Goal: Book appointment/travel/reservation

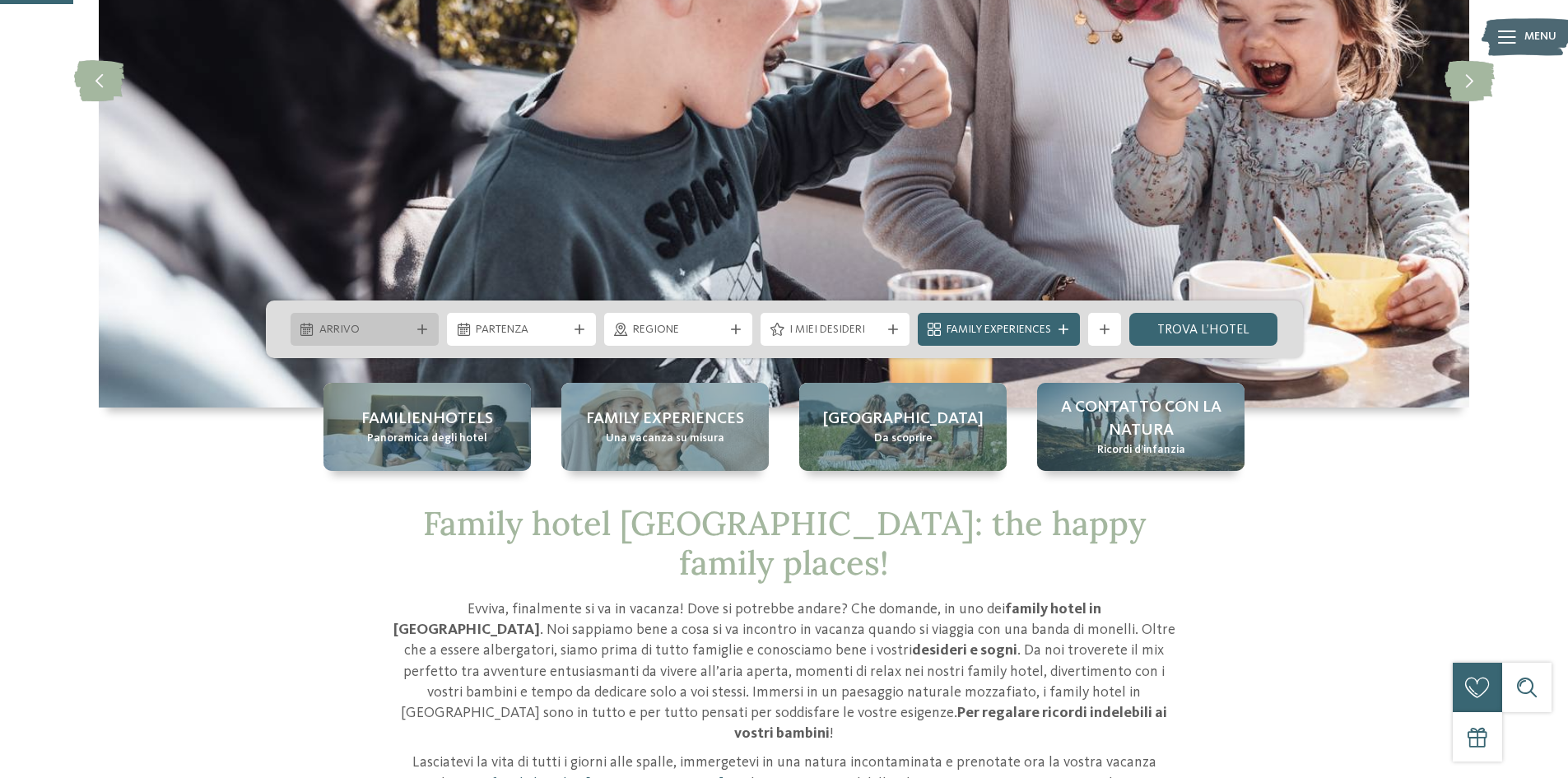
click at [430, 324] on div at bounding box center [422, 329] width 17 height 10
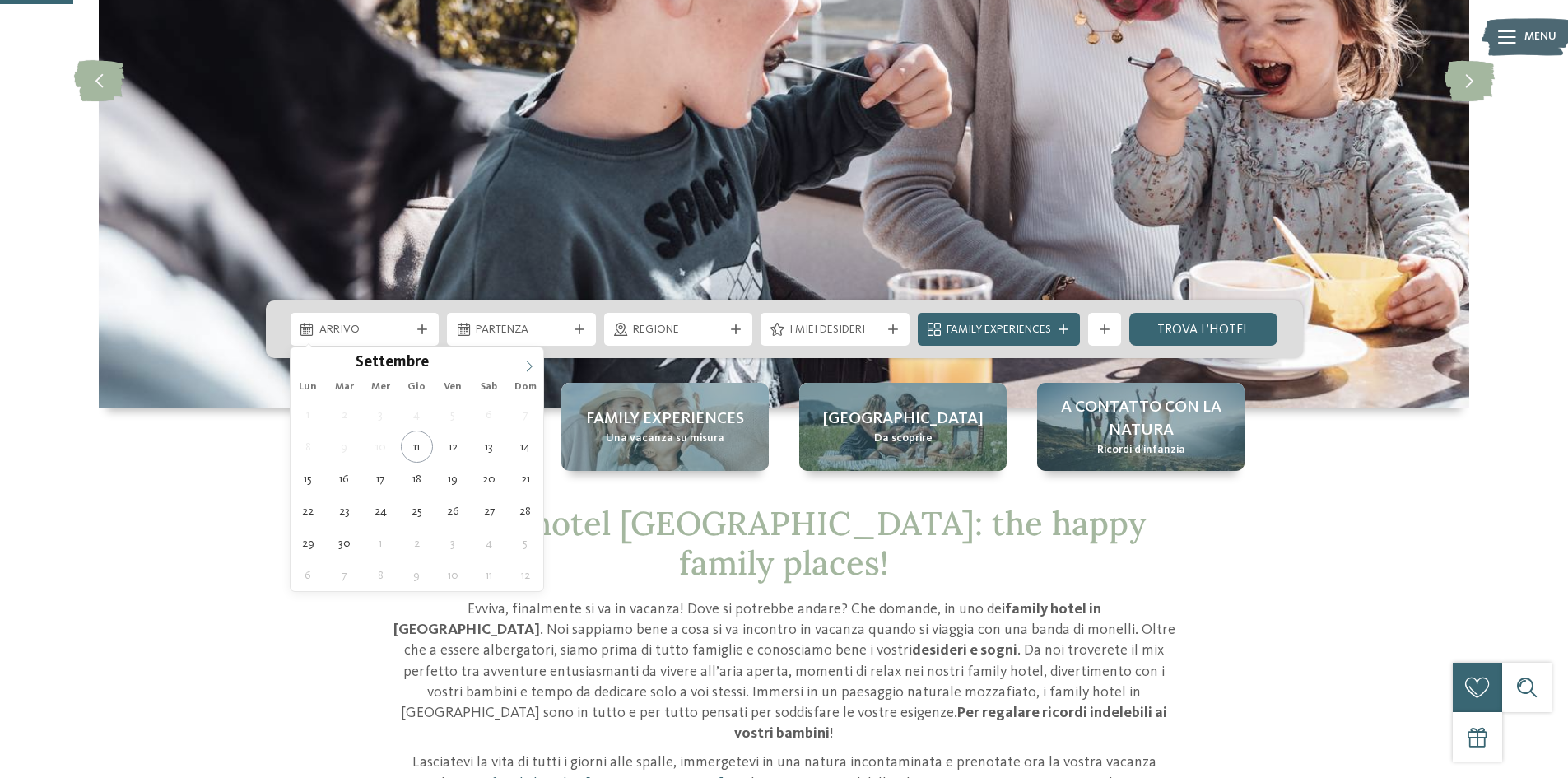
click at [528, 363] on icon at bounding box center [529, 366] width 11 height 11
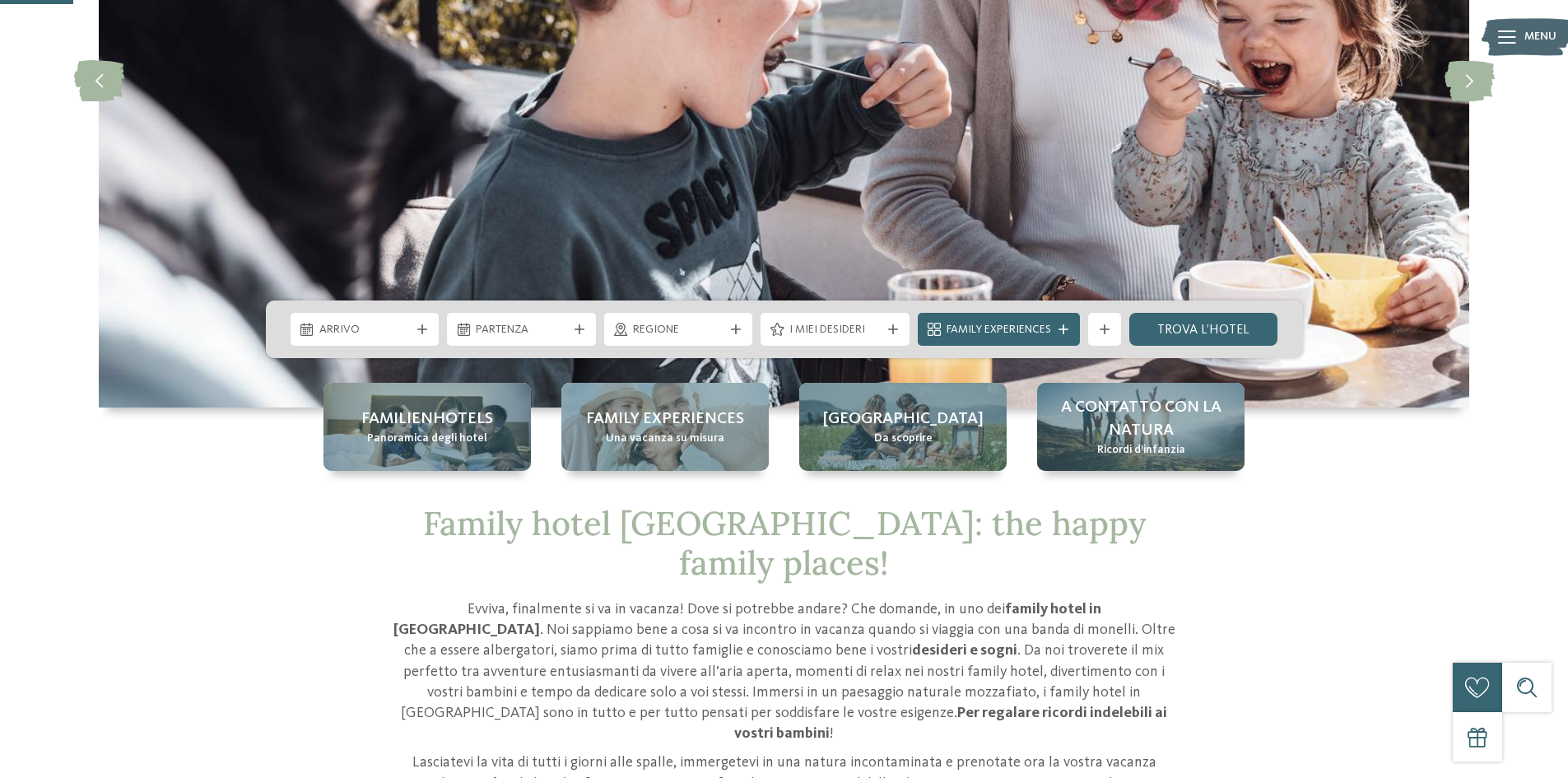
click at [518, 358] on div at bounding box center [518, 358] width 0 height 0
click at [398, 326] on span "Arrivo" at bounding box center [365, 330] width 91 height 17
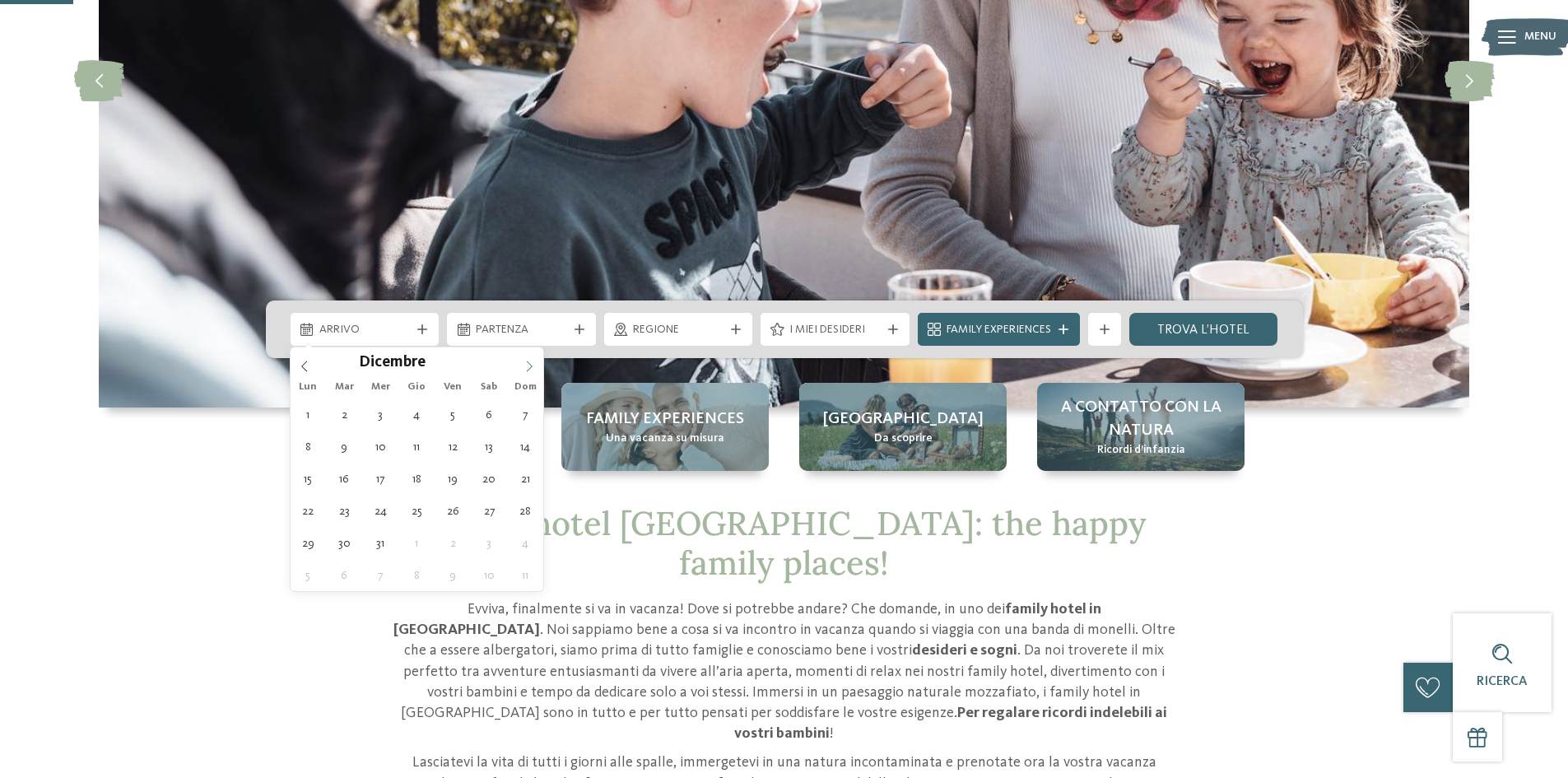
click at [529, 366] on icon at bounding box center [529, 366] width 11 height 11
type input "****"
click at [529, 366] on icon at bounding box center [529, 366] width 11 height 11
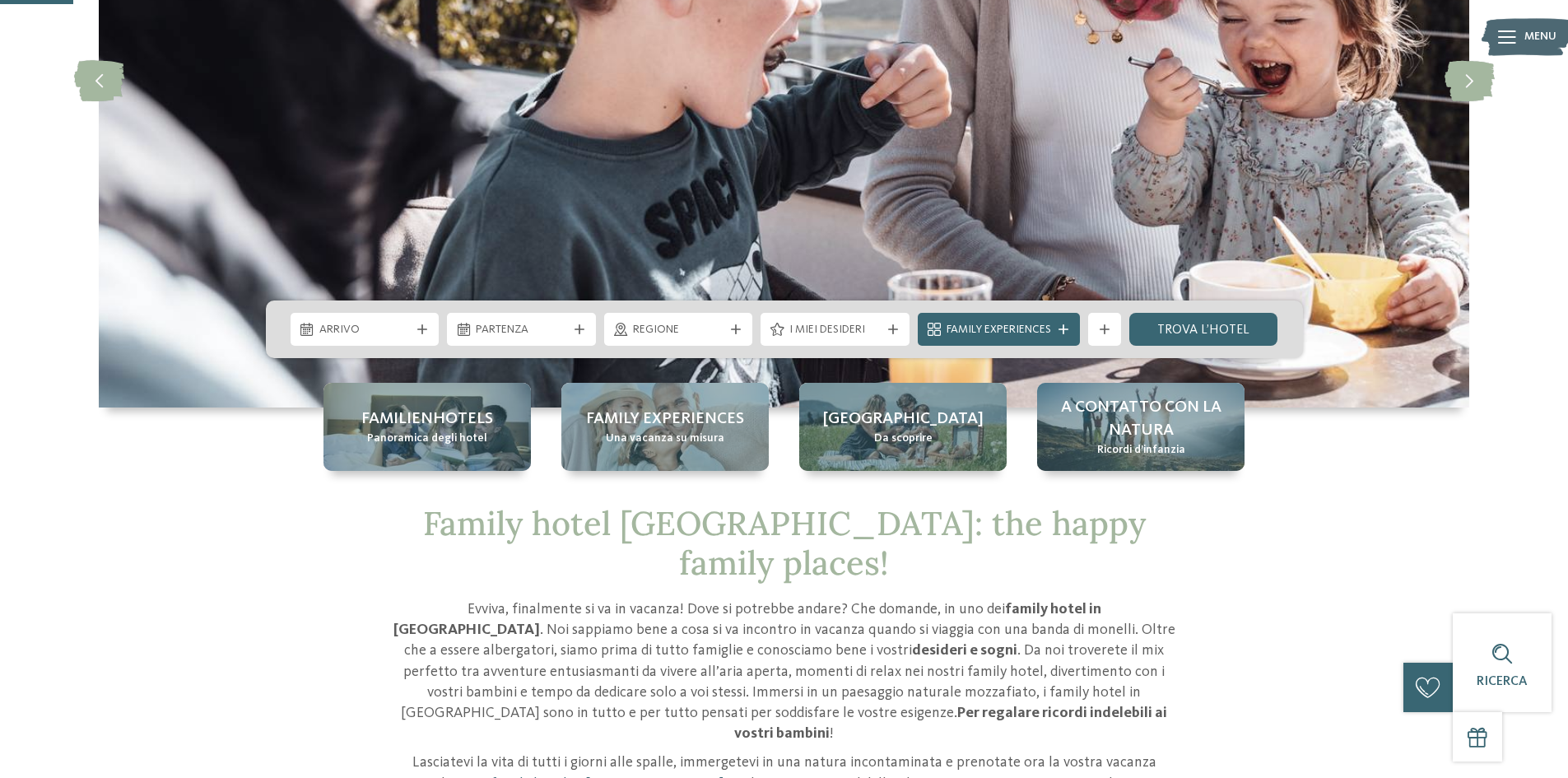
click at [519, 358] on div at bounding box center [519, 358] width 0 height 0
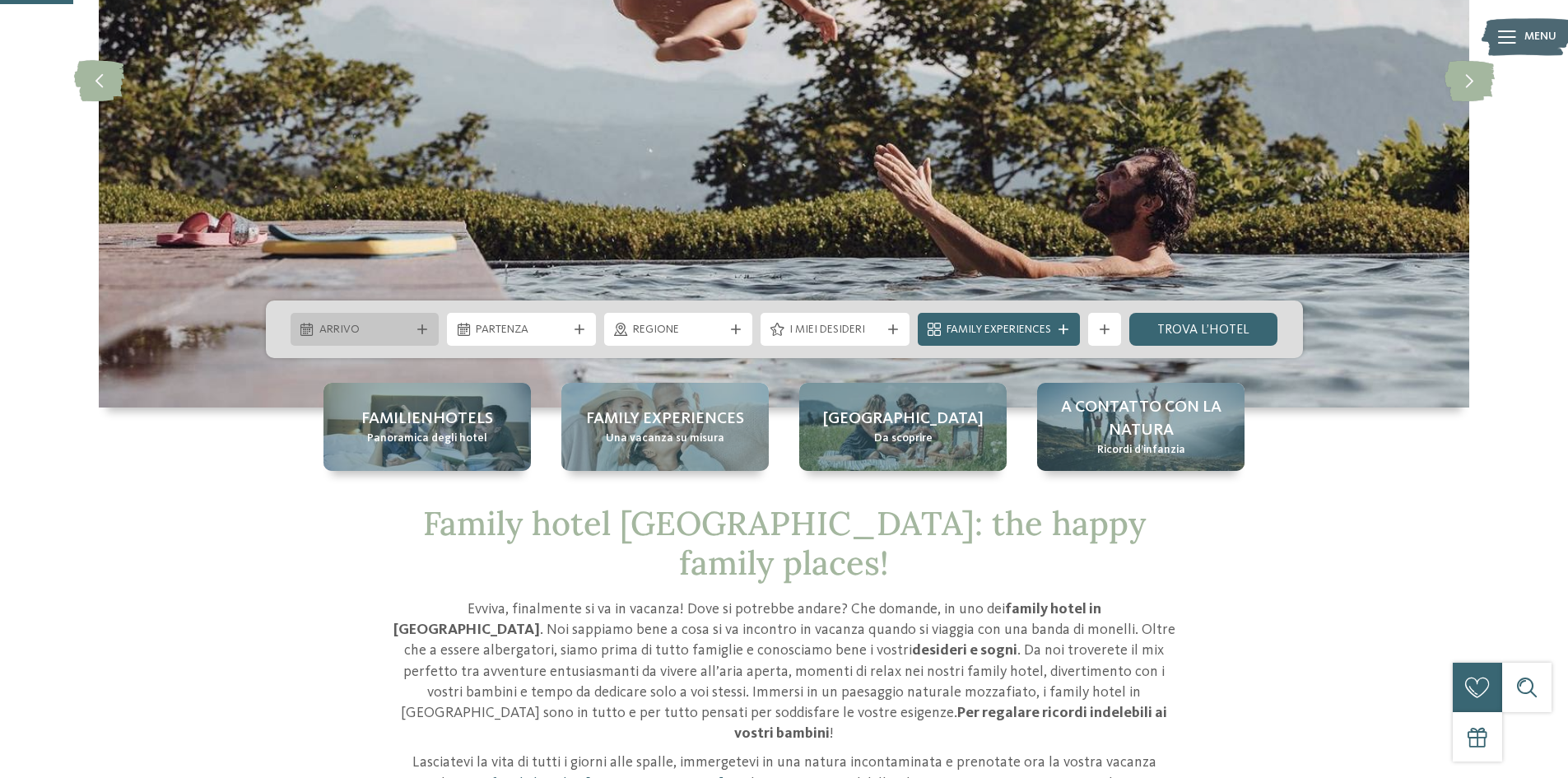
click at [374, 323] on span "Arrivo" at bounding box center [365, 330] width 91 height 17
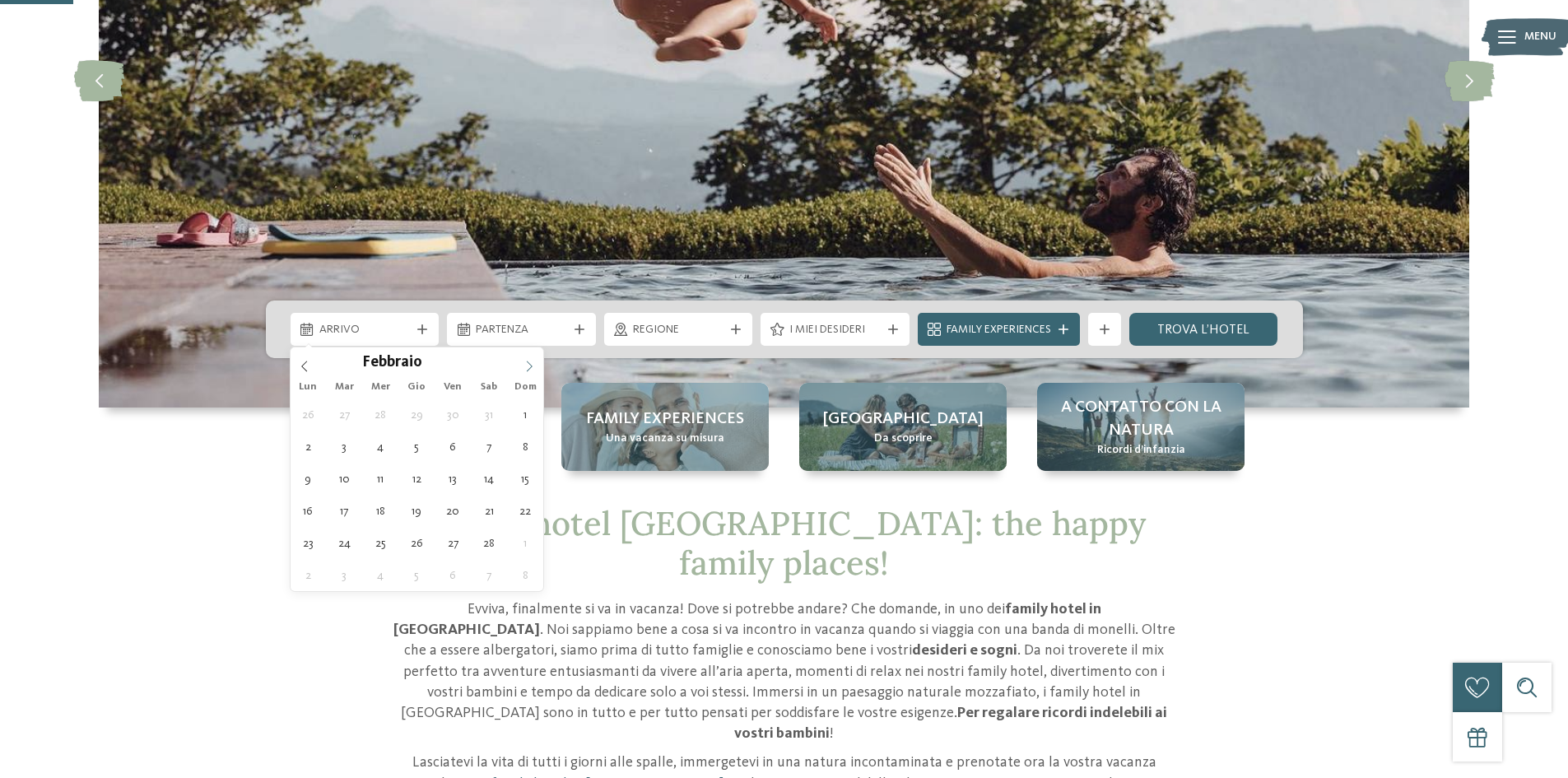
click at [523, 361] on span at bounding box center [529, 362] width 28 height 28
type div "[DATE]"
type input "****"
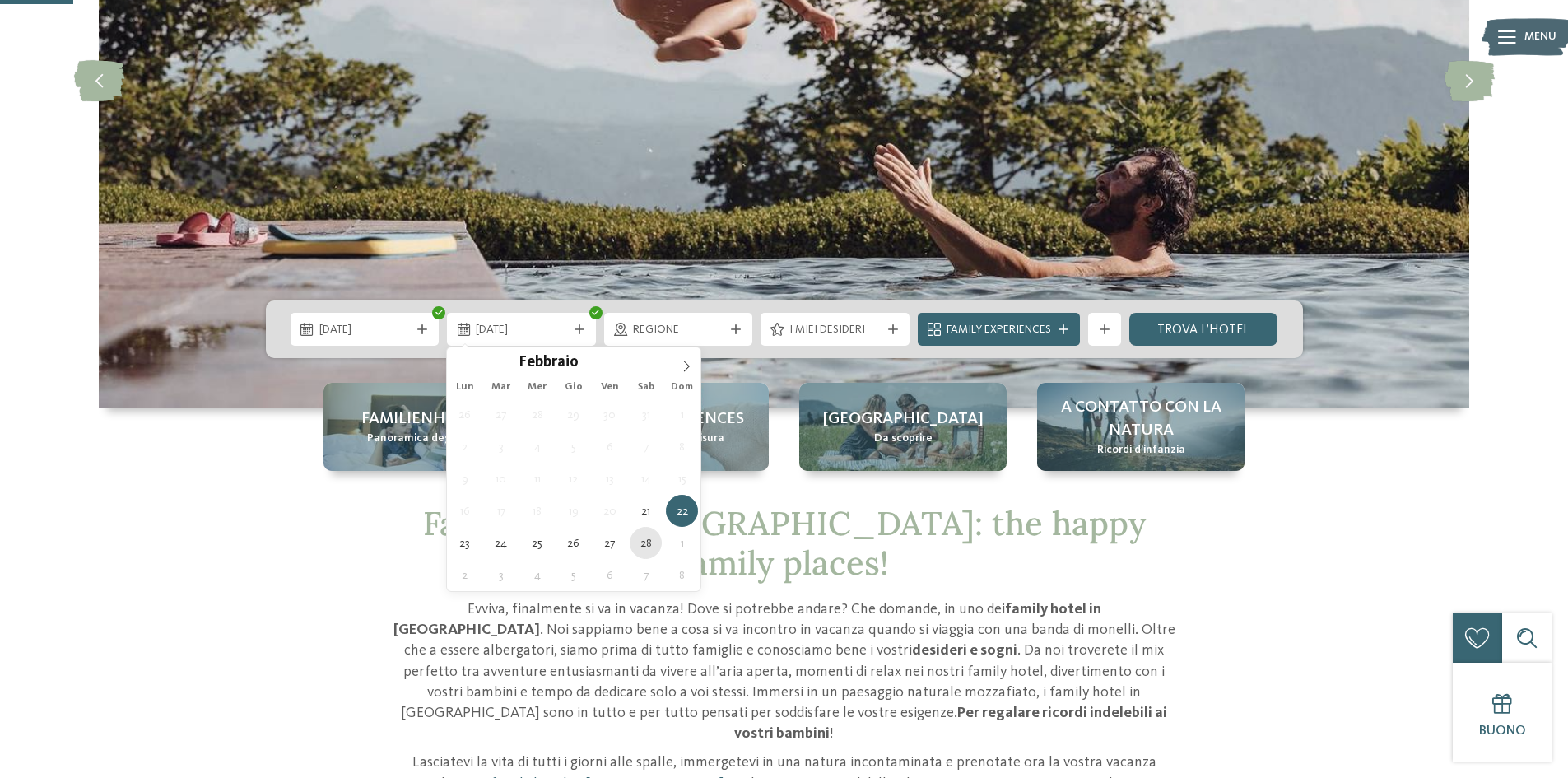
type div "[DATE]"
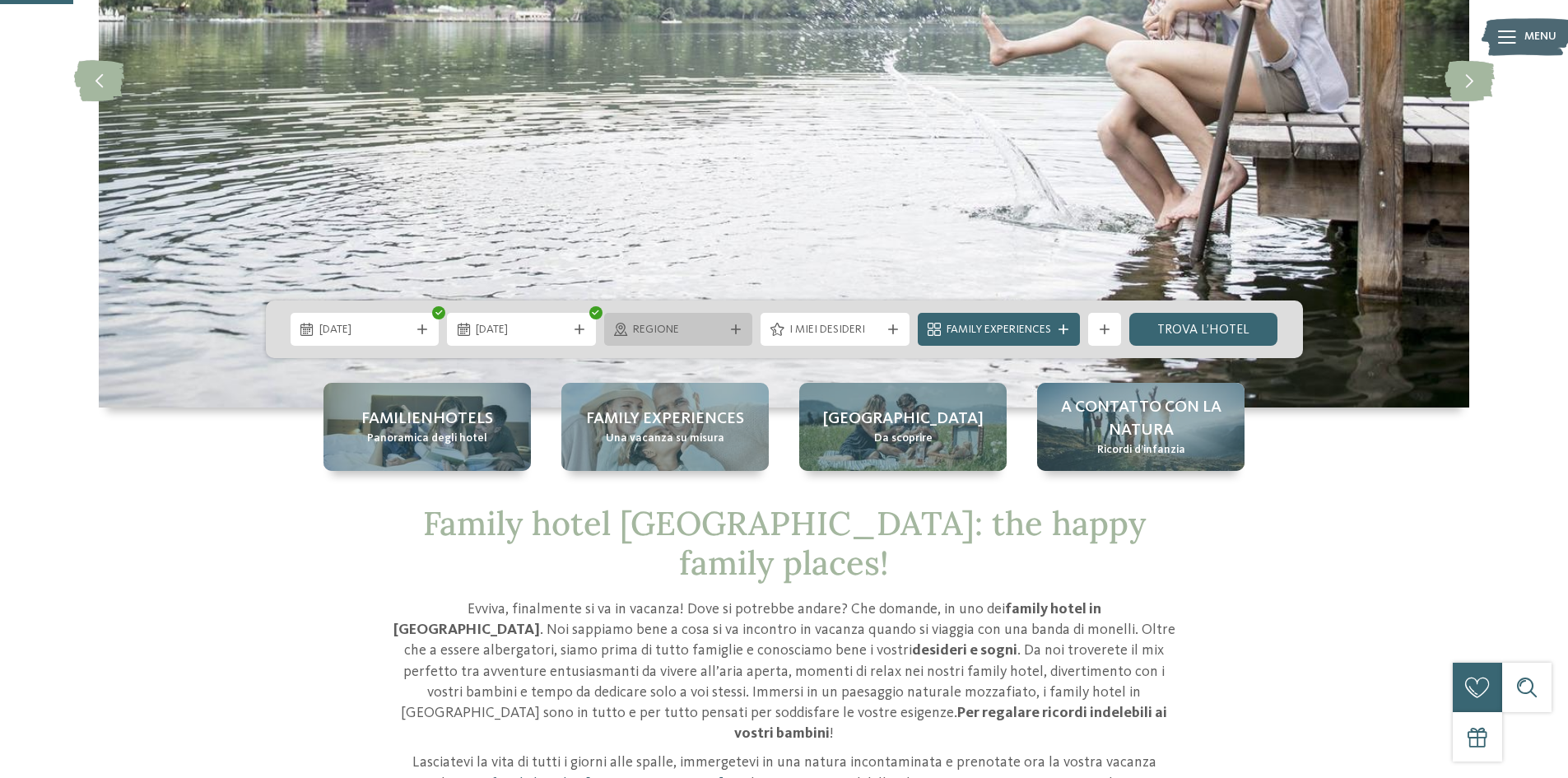
click at [703, 320] on div "Regione" at bounding box center [678, 328] width 100 height 18
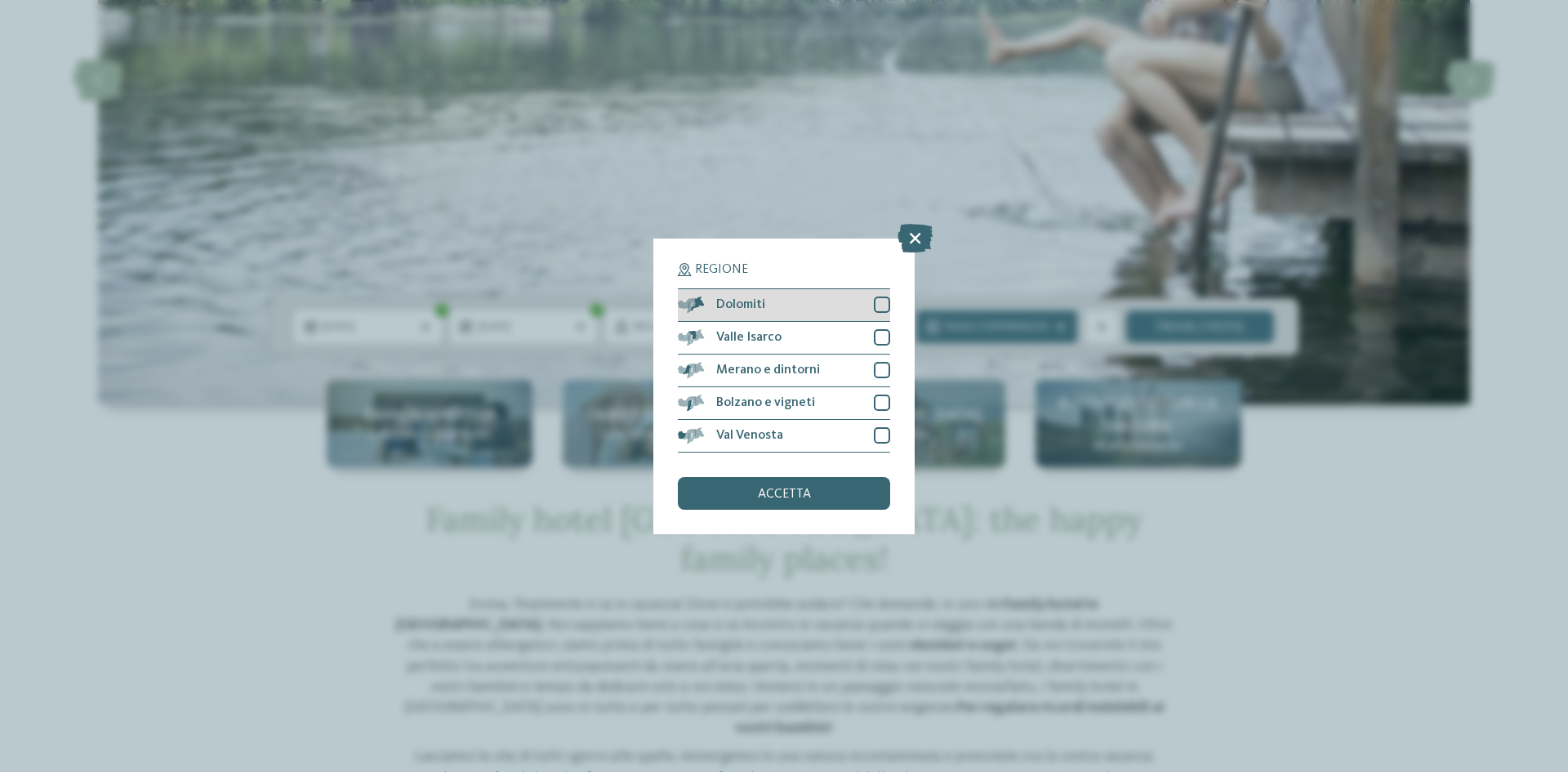
click at [884, 305] on div at bounding box center [882, 304] width 17 height 17
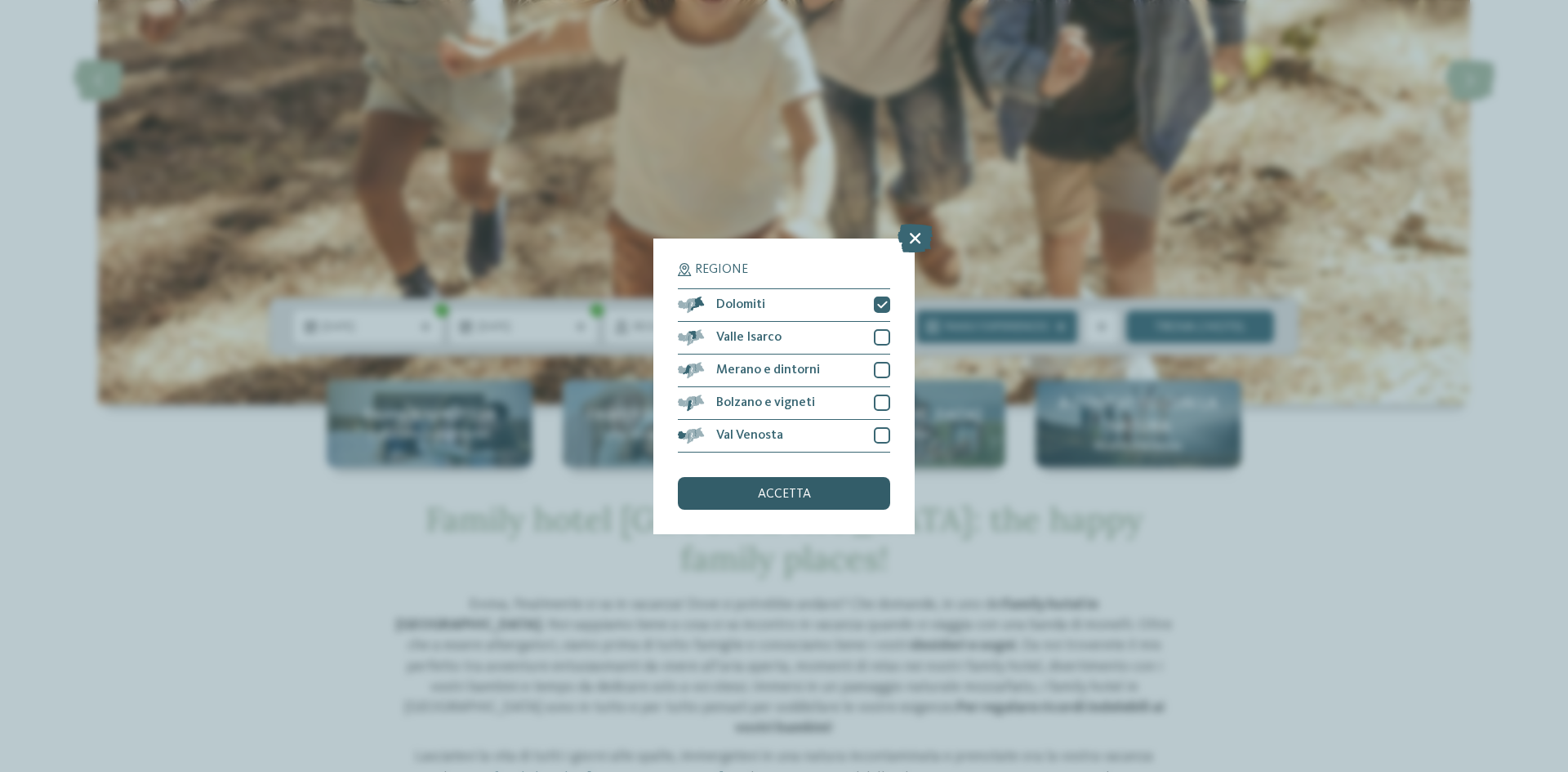
click at [809, 494] on span "accetta" at bounding box center [784, 493] width 53 height 13
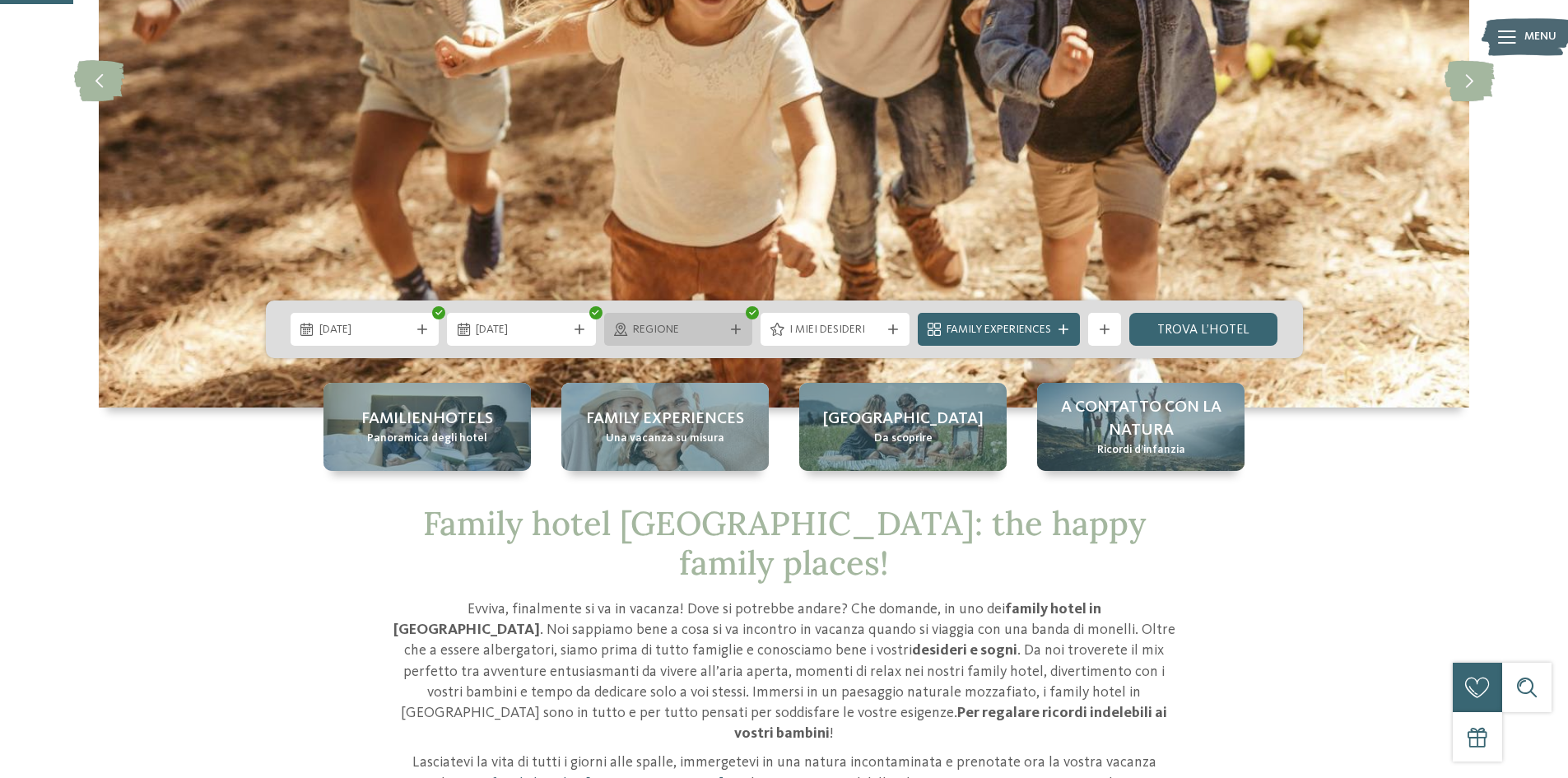
click at [692, 325] on span "Regione" at bounding box center [679, 330] width 91 height 17
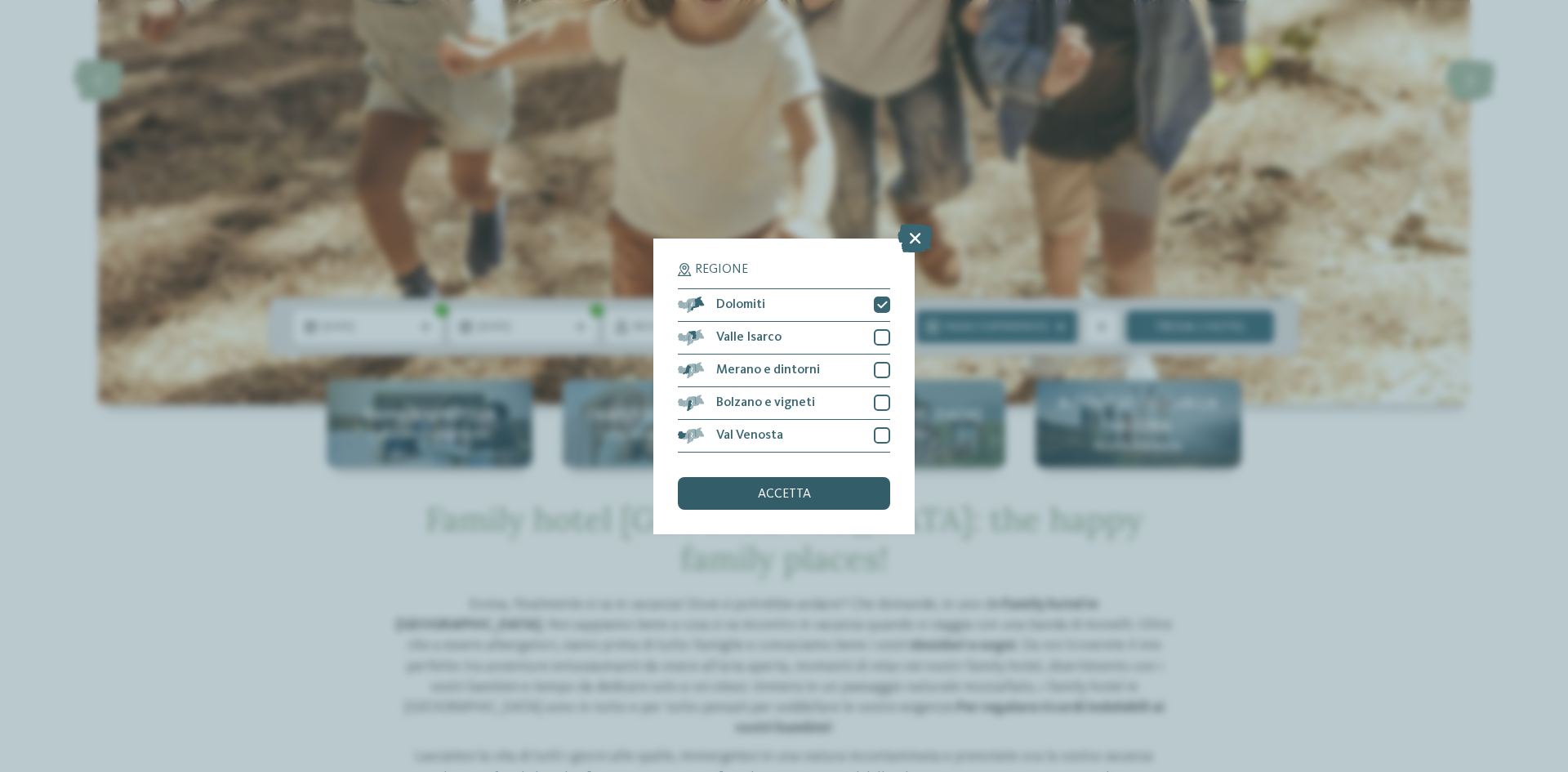
click at [777, 491] on span "accetta" at bounding box center [784, 493] width 53 height 13
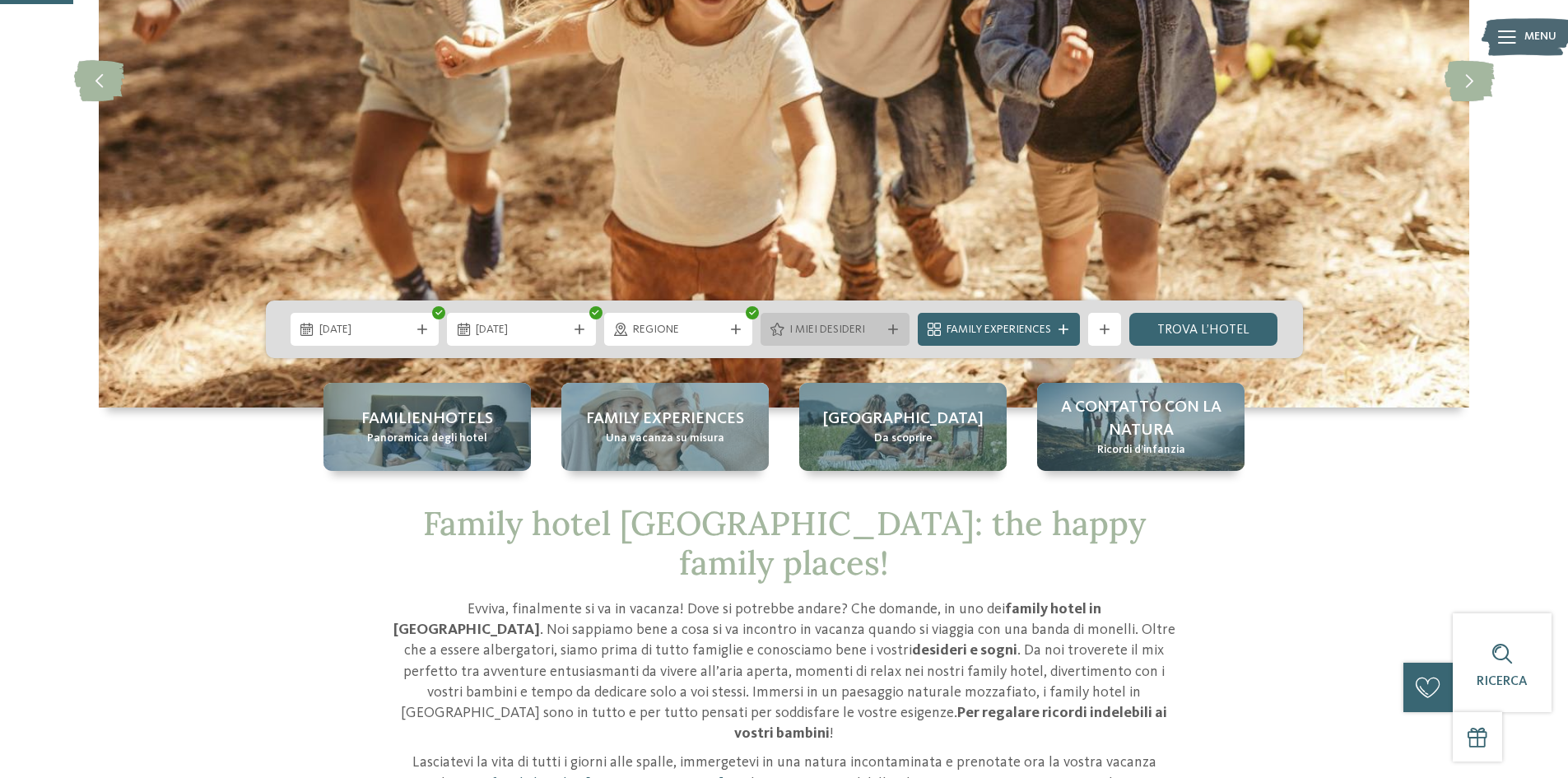
click at [835, 333] on span "I miei desideri" at bounding box center [835, 330] width 91 height 17
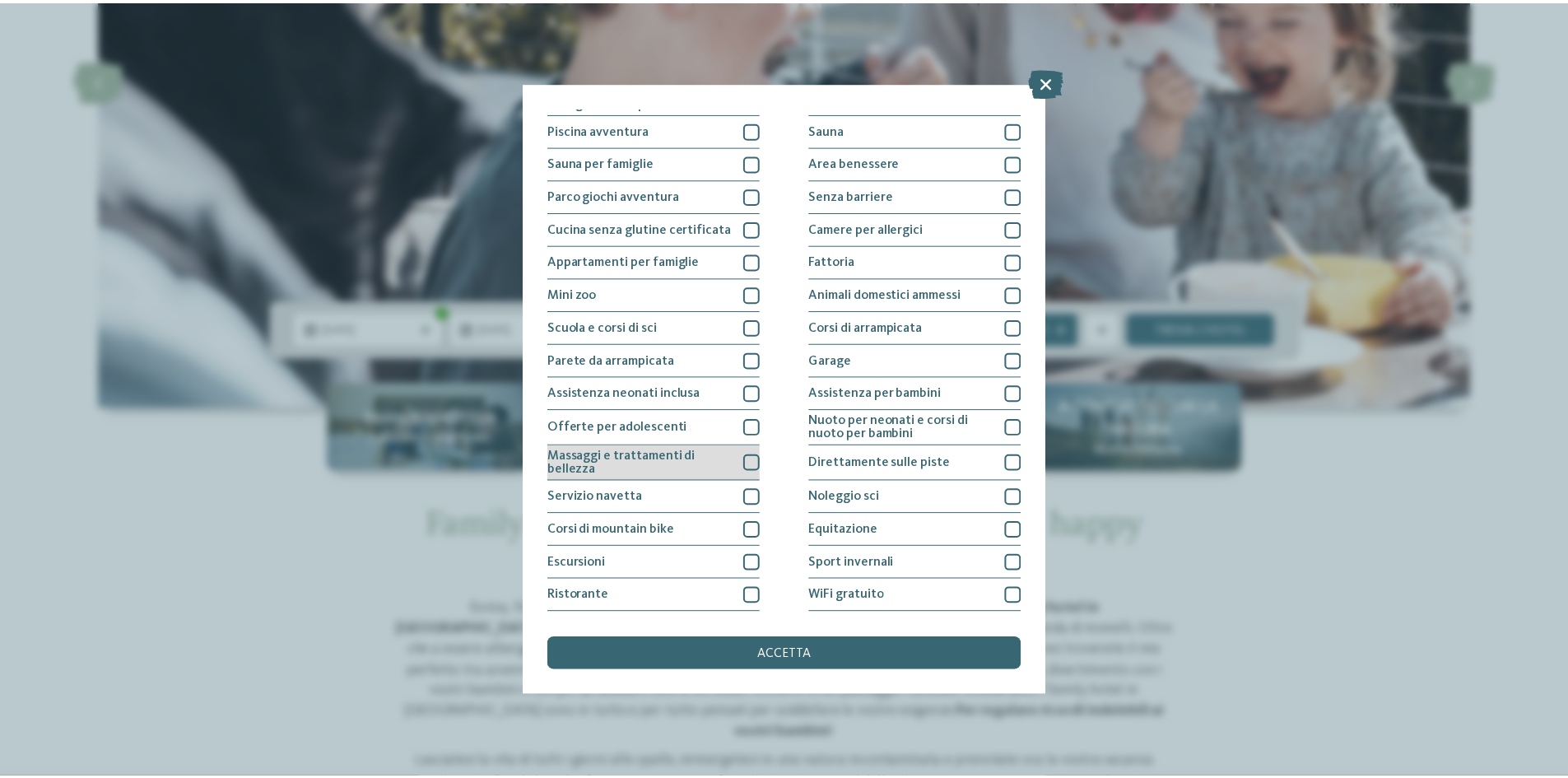
scroll to position [87, 0]
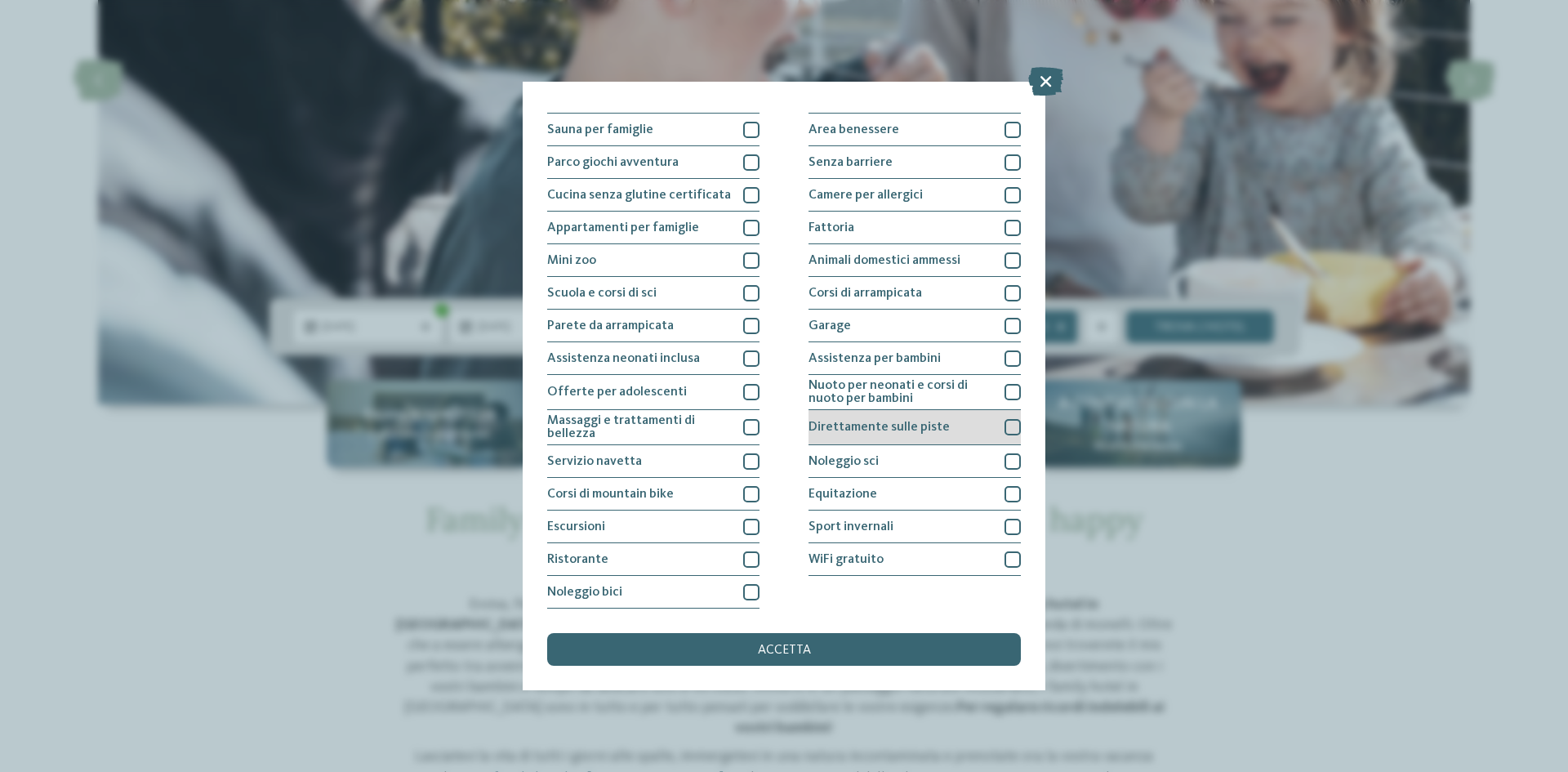
click at [860, 423] on span "Direttamente sulle piste" at bounding box center [878, 427] width 141 height 13
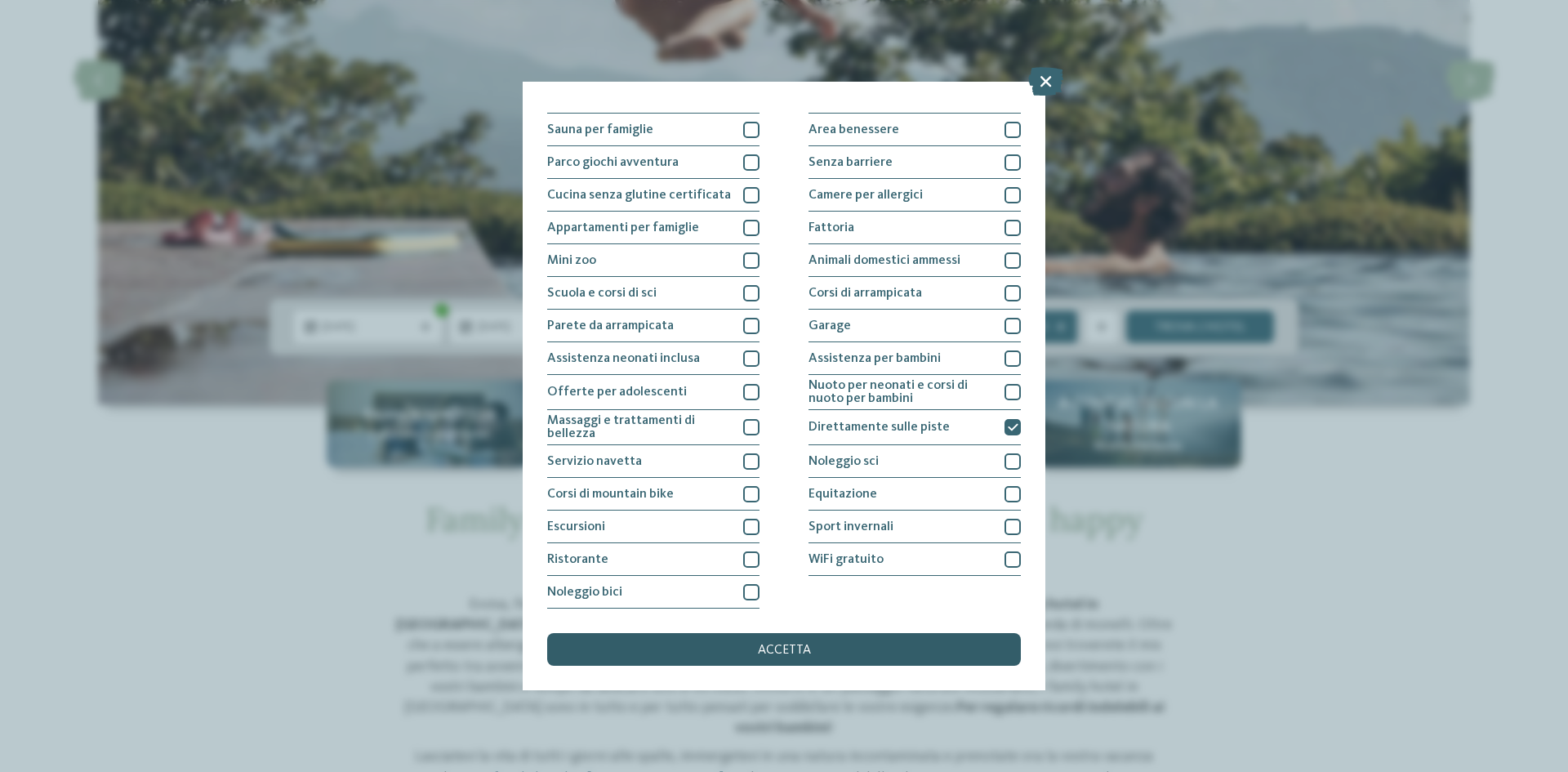
click at [778, 647] on span "accetta" at bounding box center [784, 650] width 53 height 13
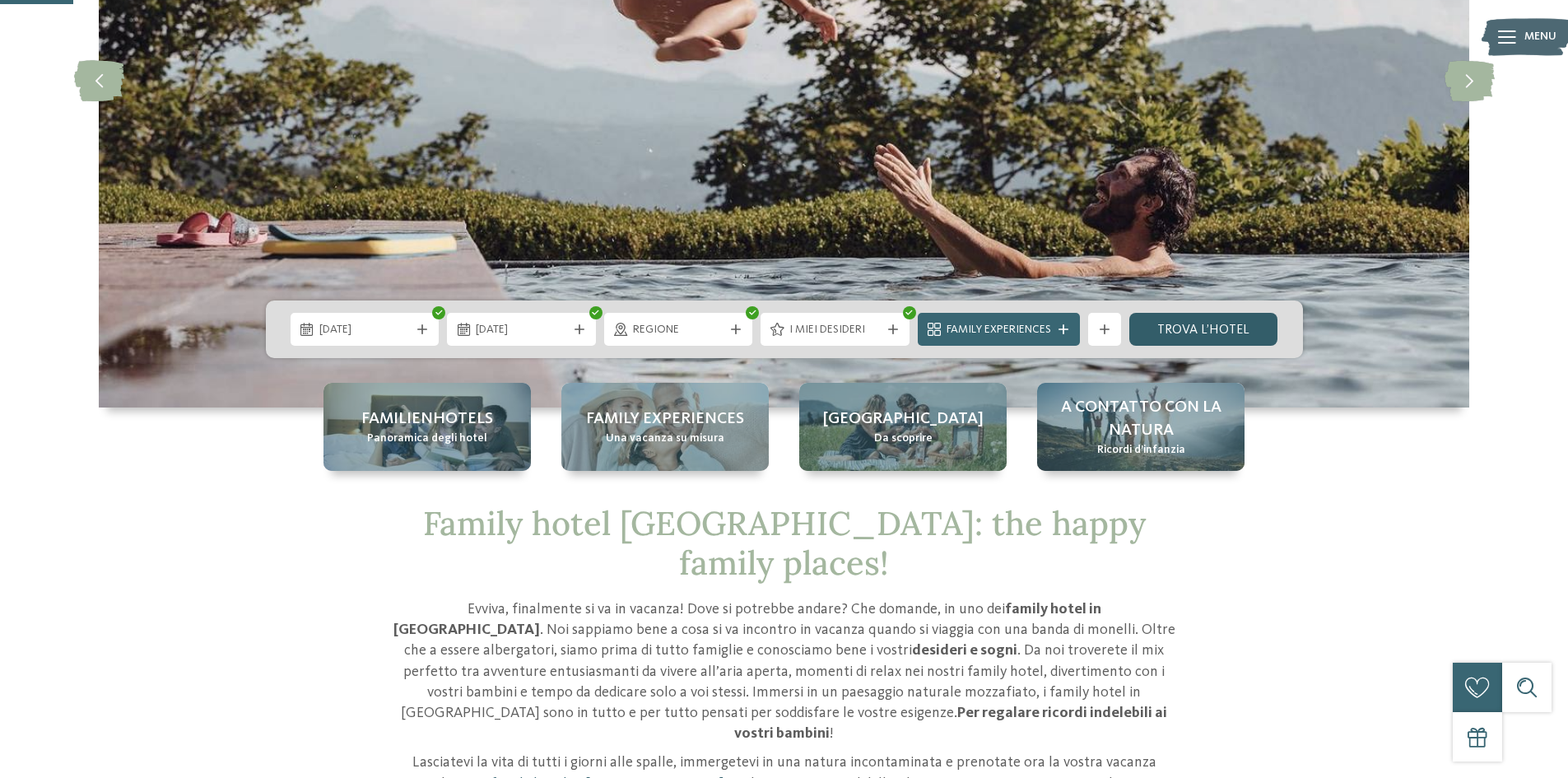
click at [1252, 326] on link "trova l’hotel" at bounding box center [1204, 328] width 149 height 33
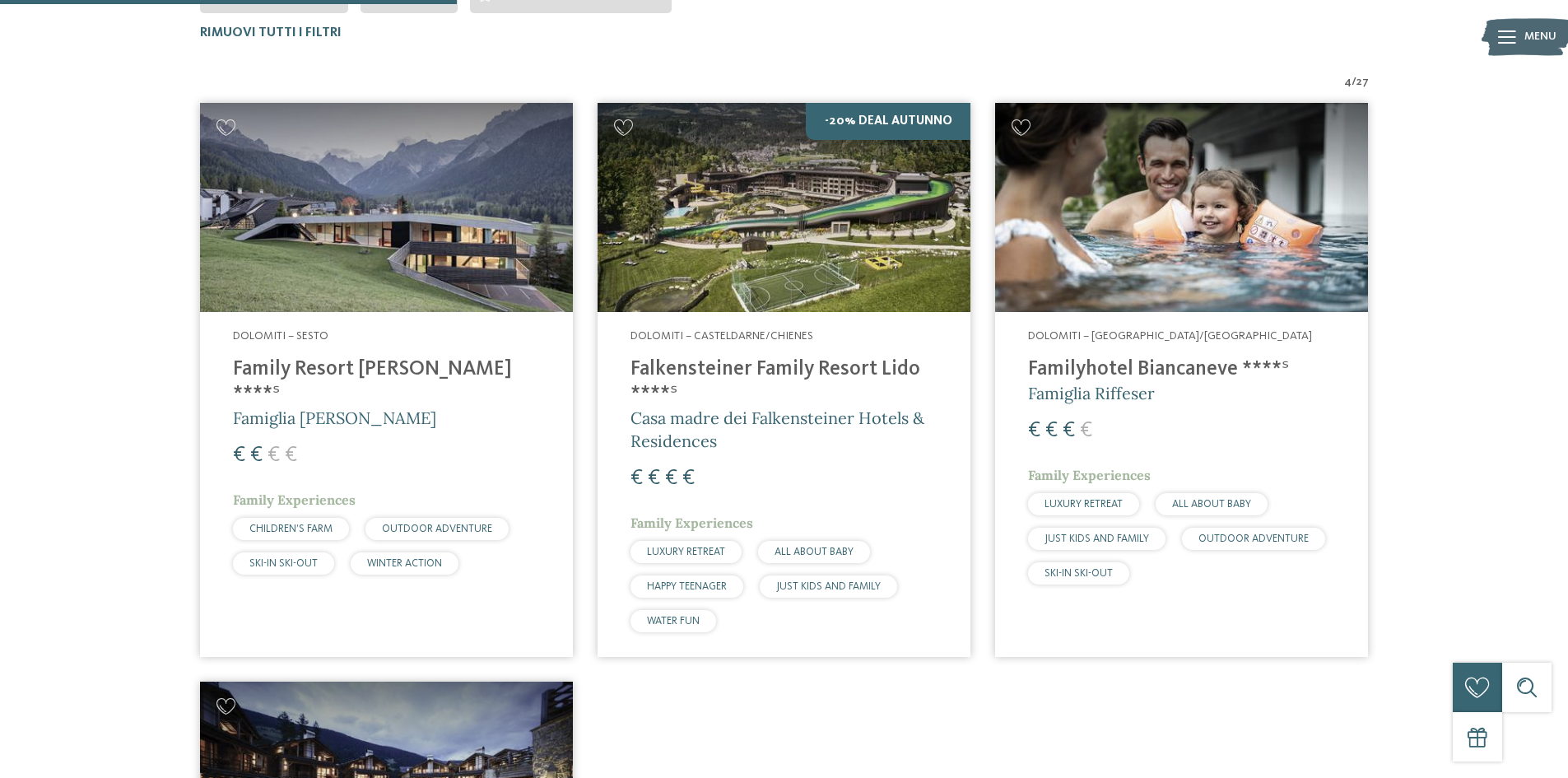
click at [377, 229] on img at bounding box center [386, 208] width 373 height 210
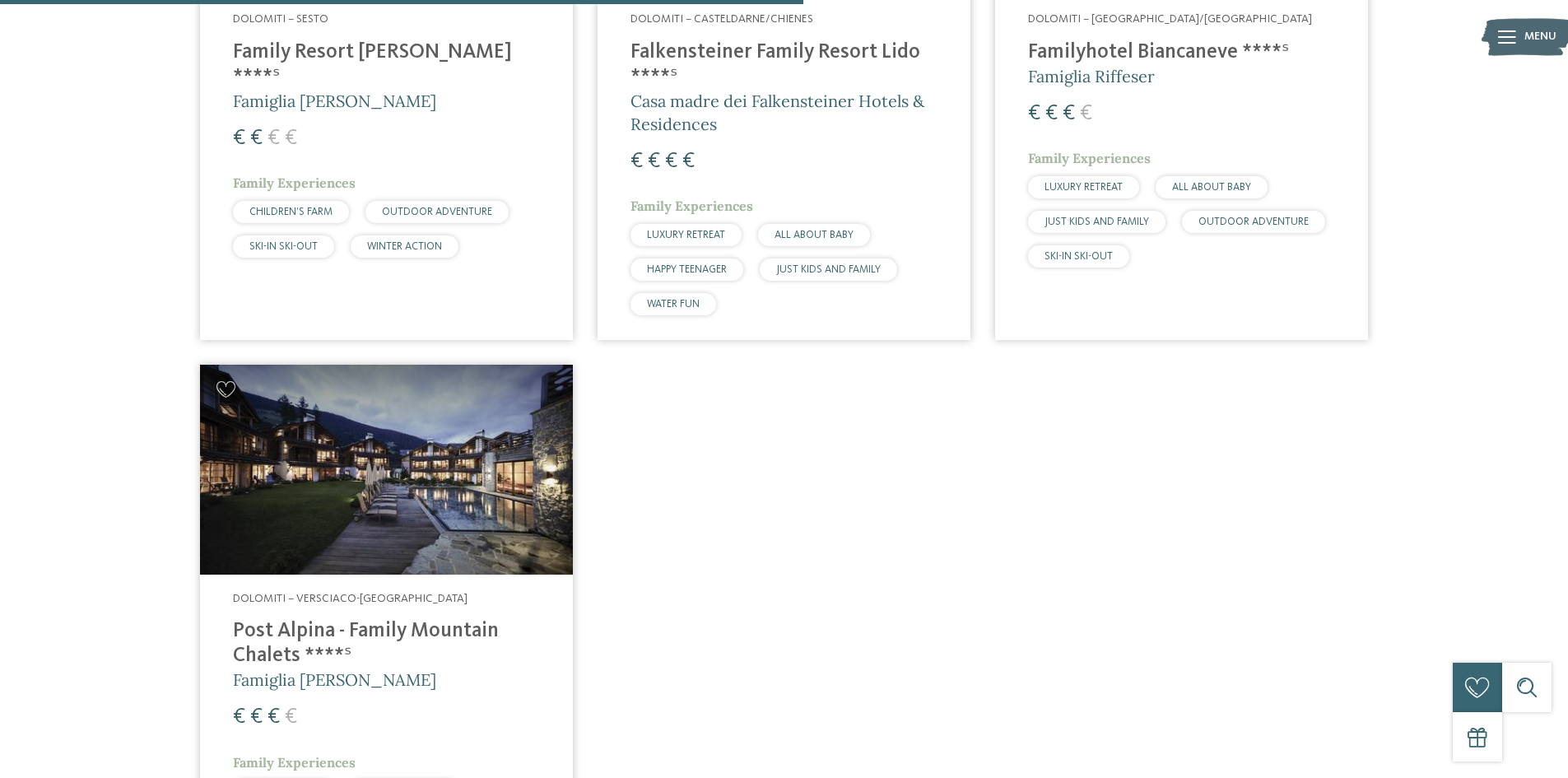
scroll to position [951, 0]
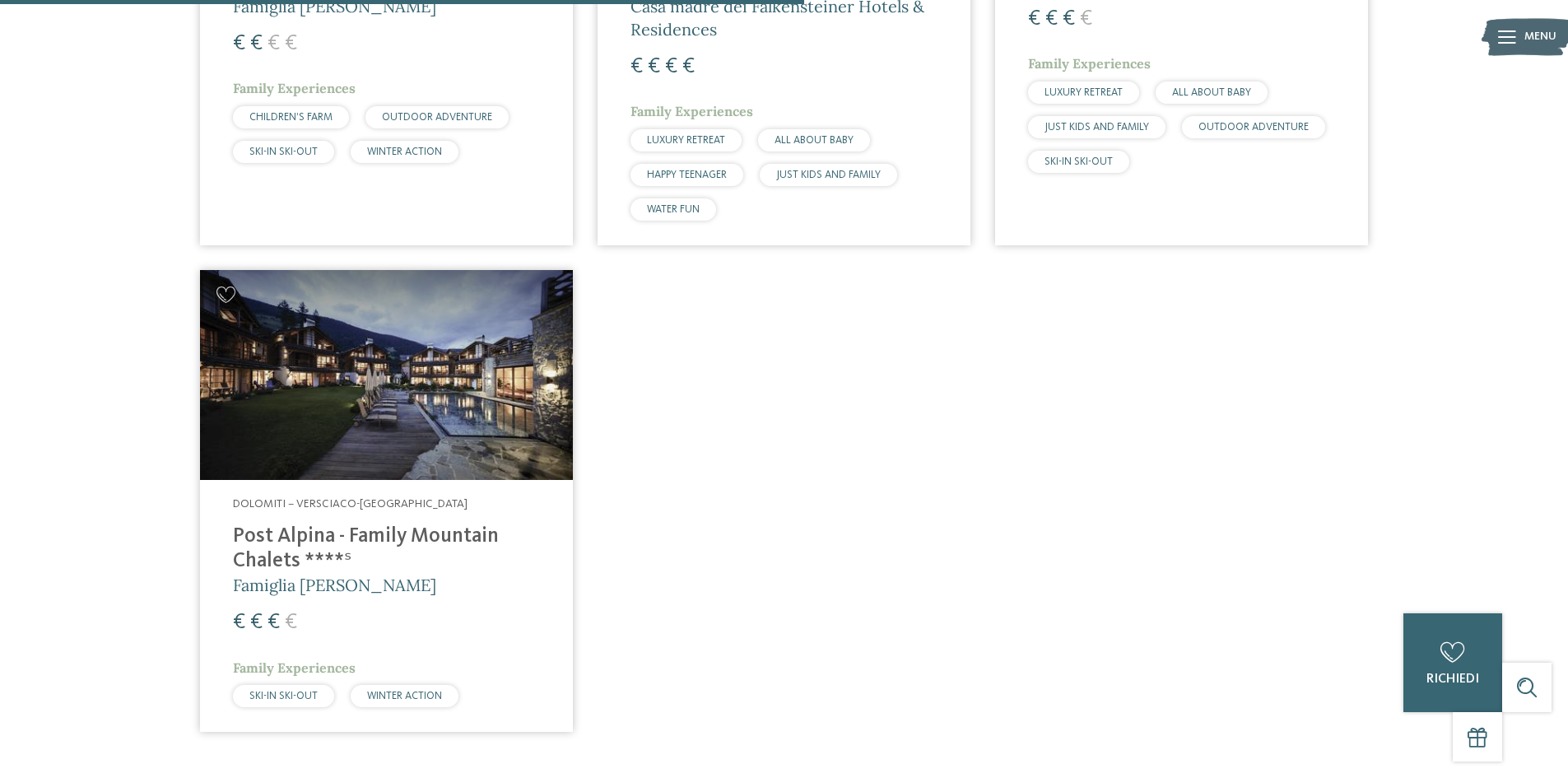
click at [268, 546] on h4 "Post Alpina - Family Mountain Chalets ****ˢ" at bounding box center [387, 548] width 307 height 49
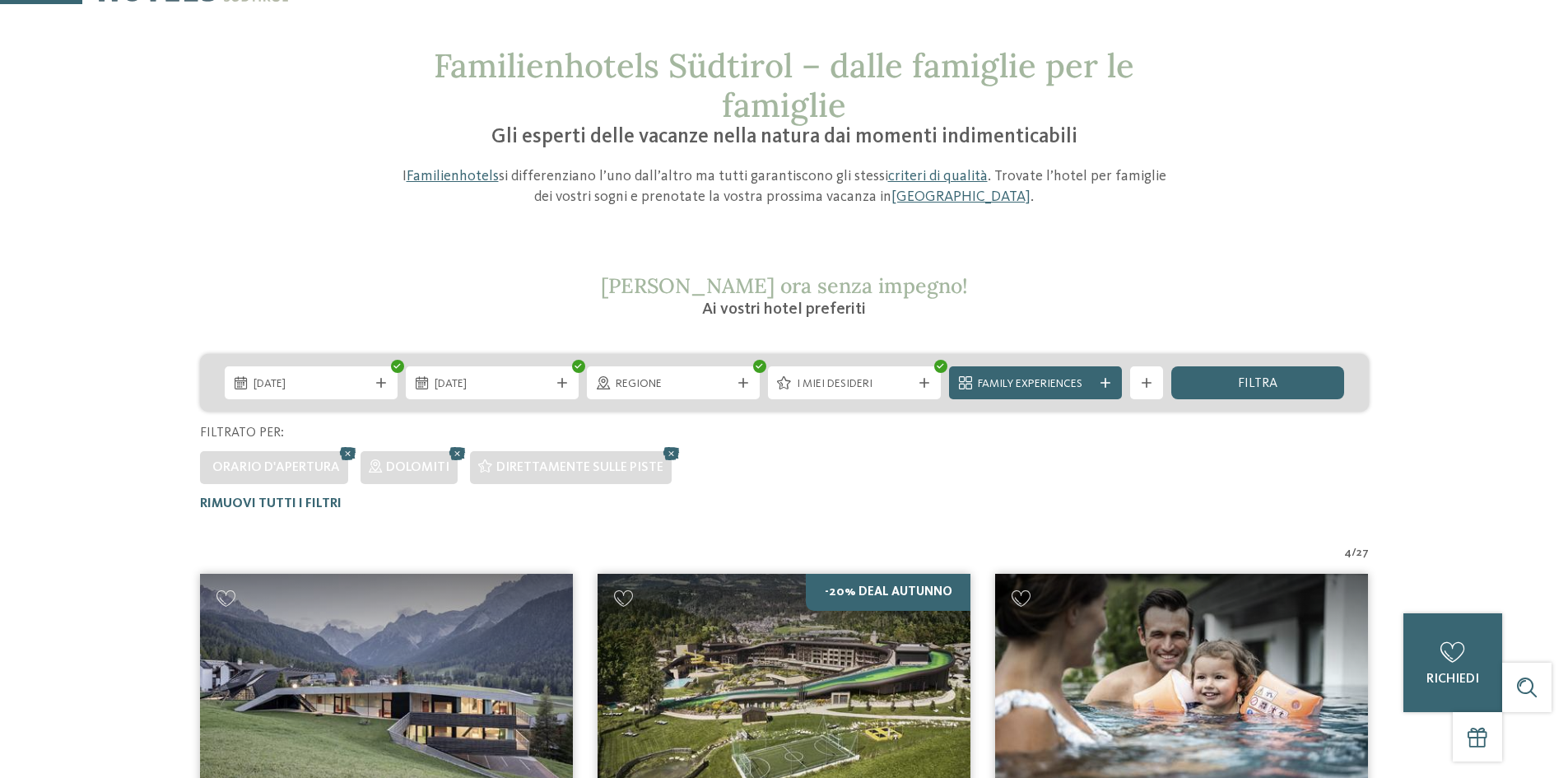
scroll to position [0, 0]
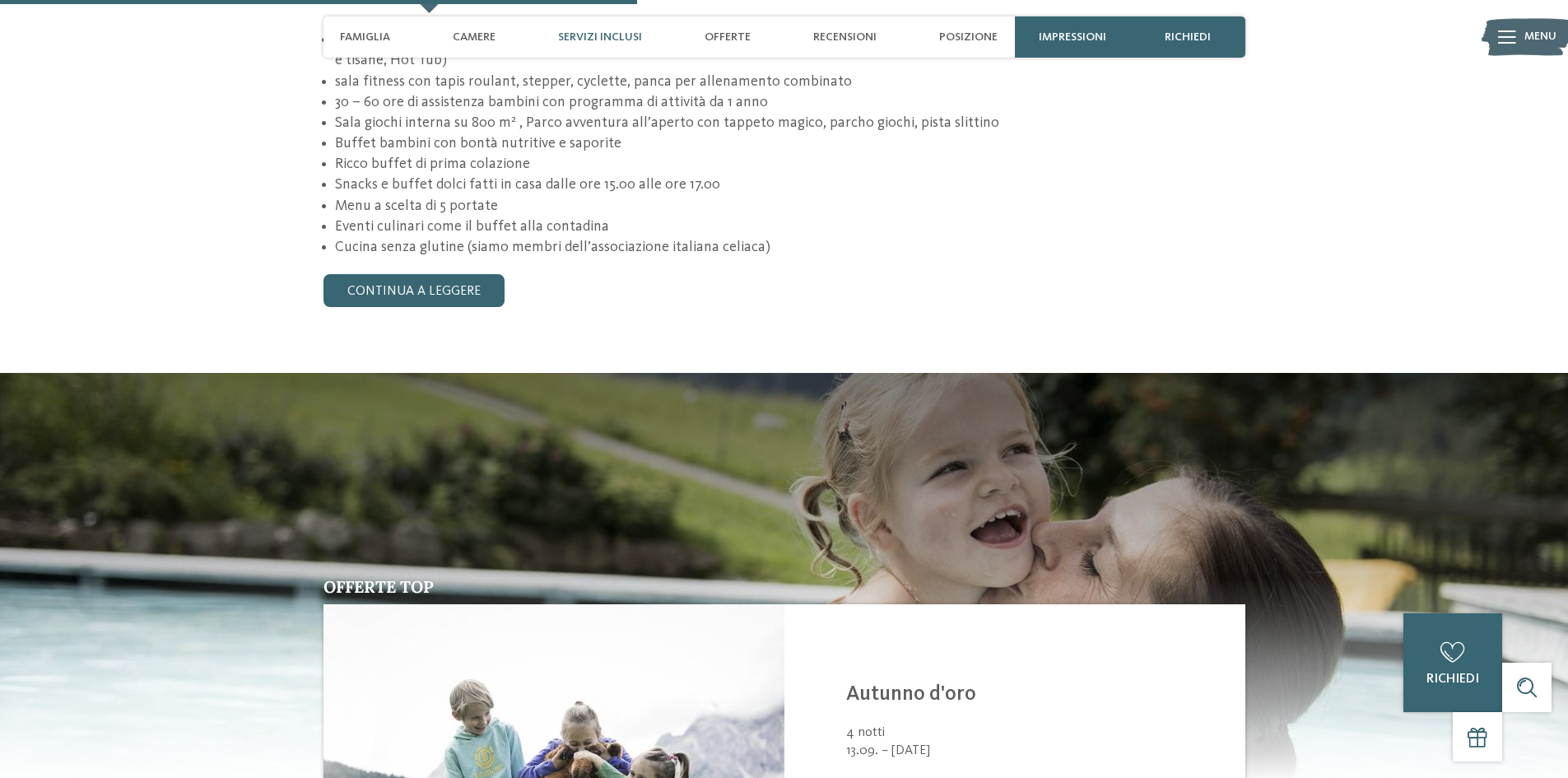
scroll to position [1728, 0]
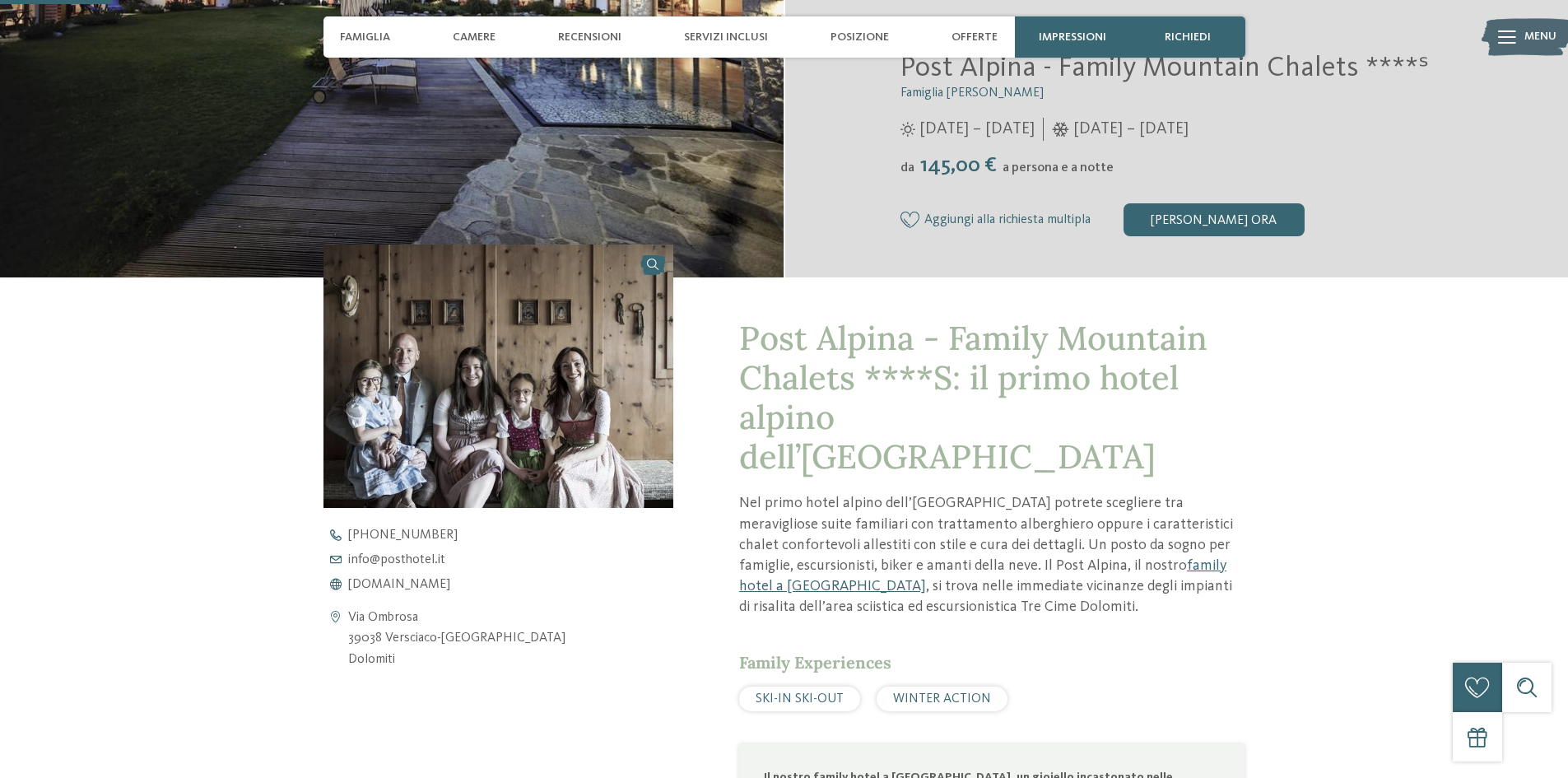
scroll to position [412, 0]
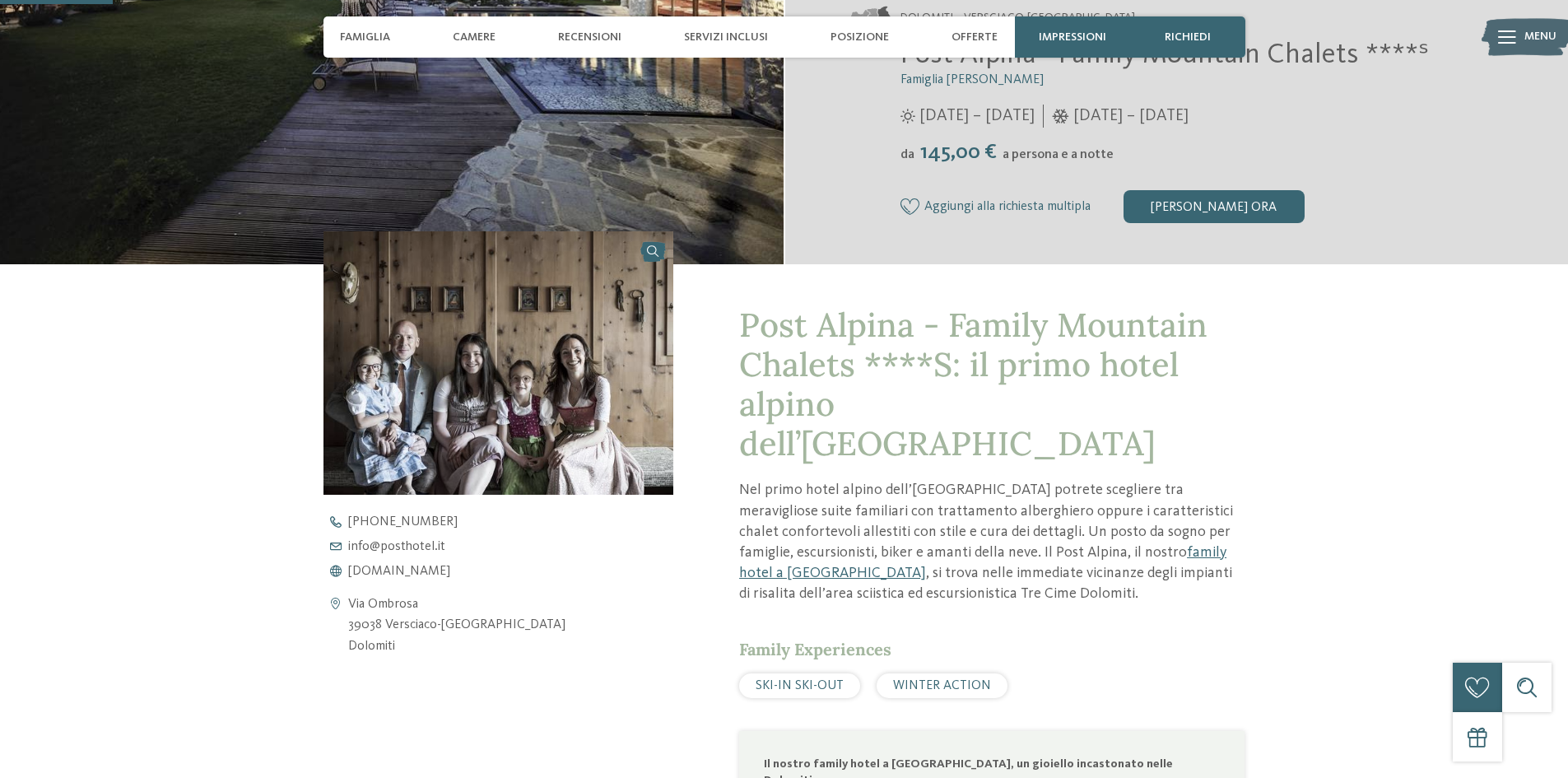
click at [427, 334] on img at bounding box center [498, 363] width 351 height 262
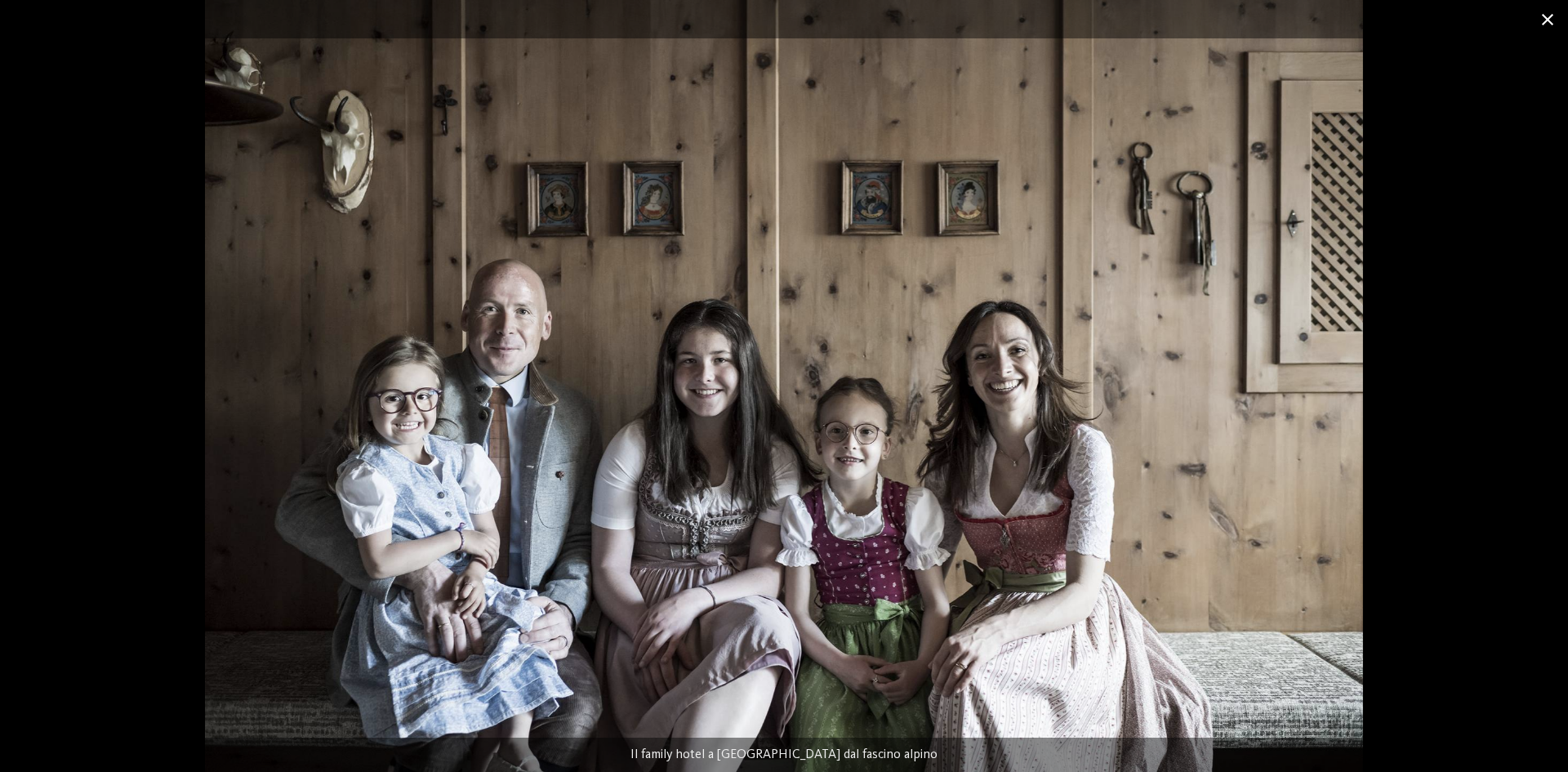
click at [1545, 15] on span at bounding box center [1547, 19] width 41 height 39
